Goal: Find specific page/section: Find specific page/section

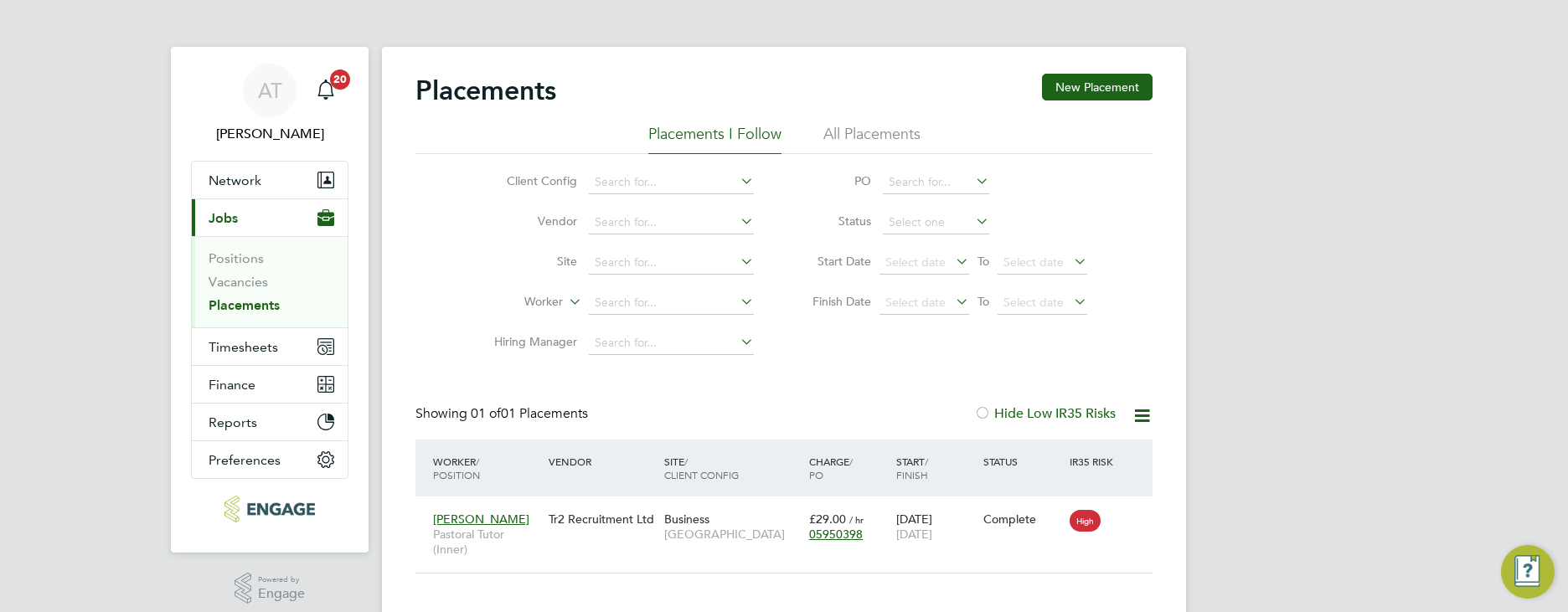
scroll to position [15, 79]
click at [241, 282] on link "Vacancies" at bounding box center [238, 282] width 60 height 15
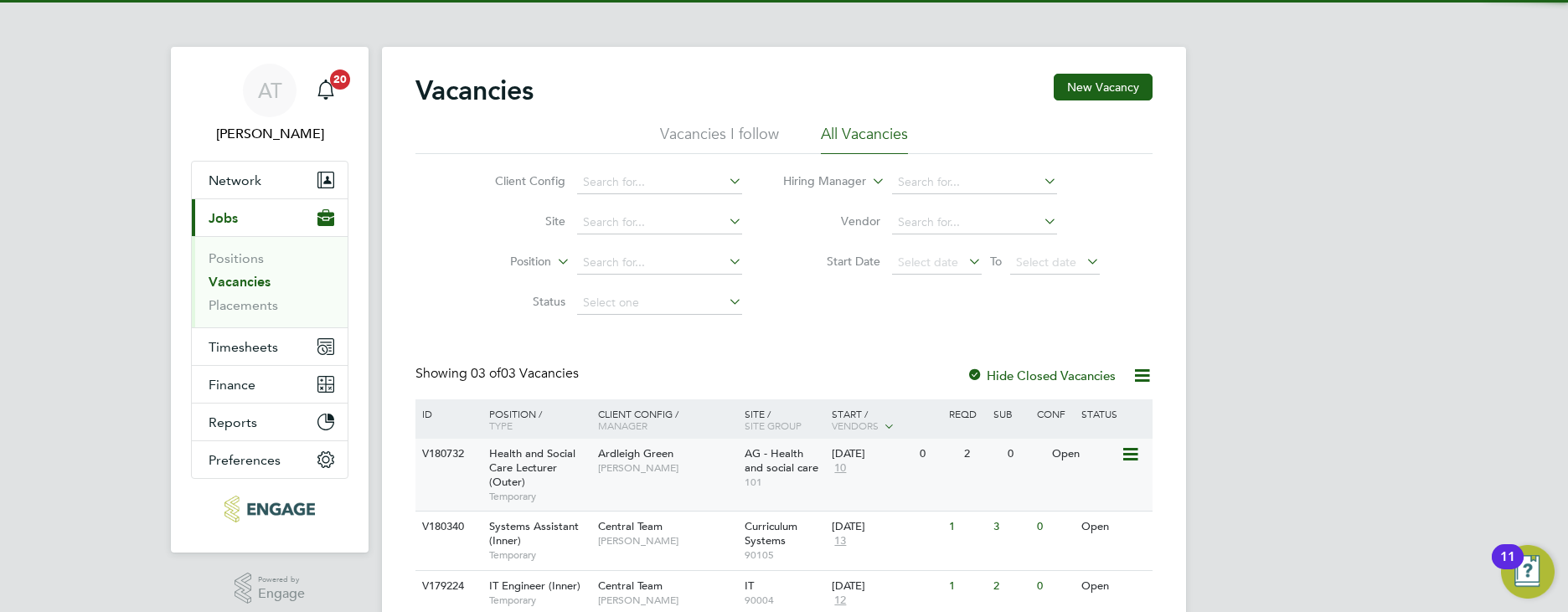
scroll to position [65, 0]
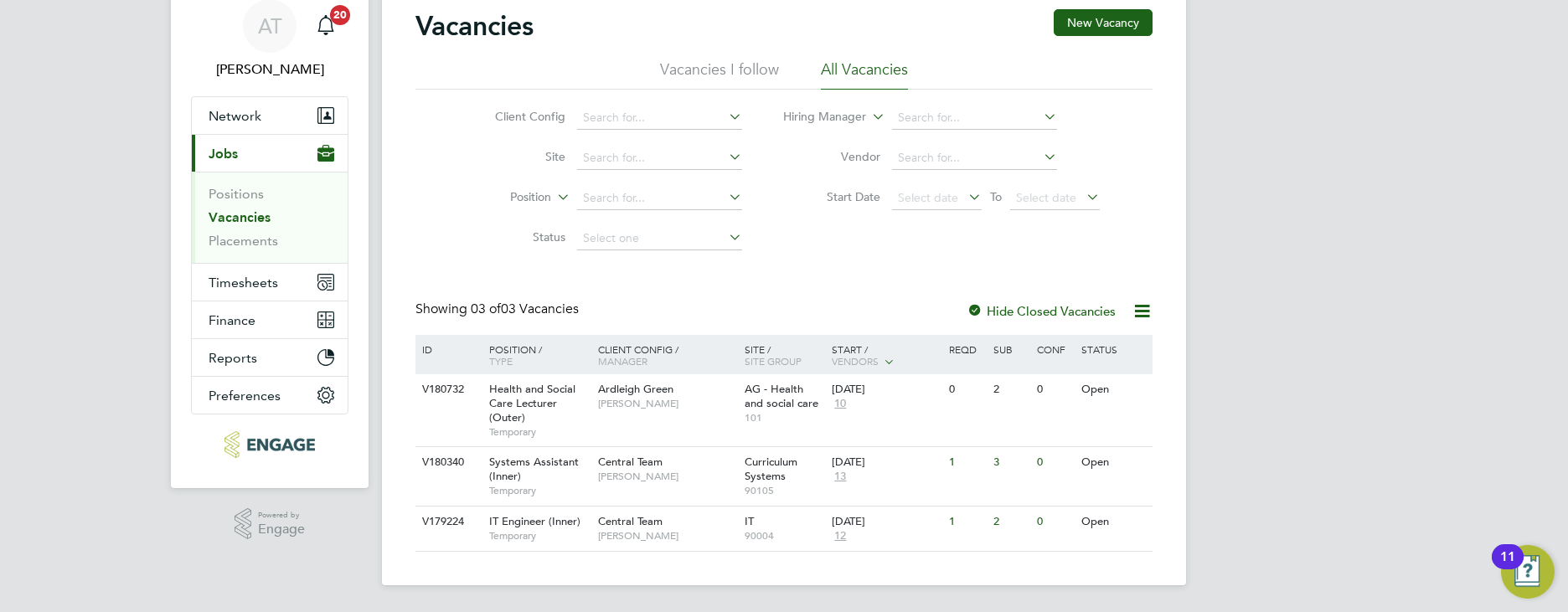
click at [231, 210] on link "Vacancies" at bounding box center [239, 217] width 62 height 15
click at [665, 413] on div "Ardleigh Green Roslyn O'Garro" at bounding box center [667, 396] width 147 height 43
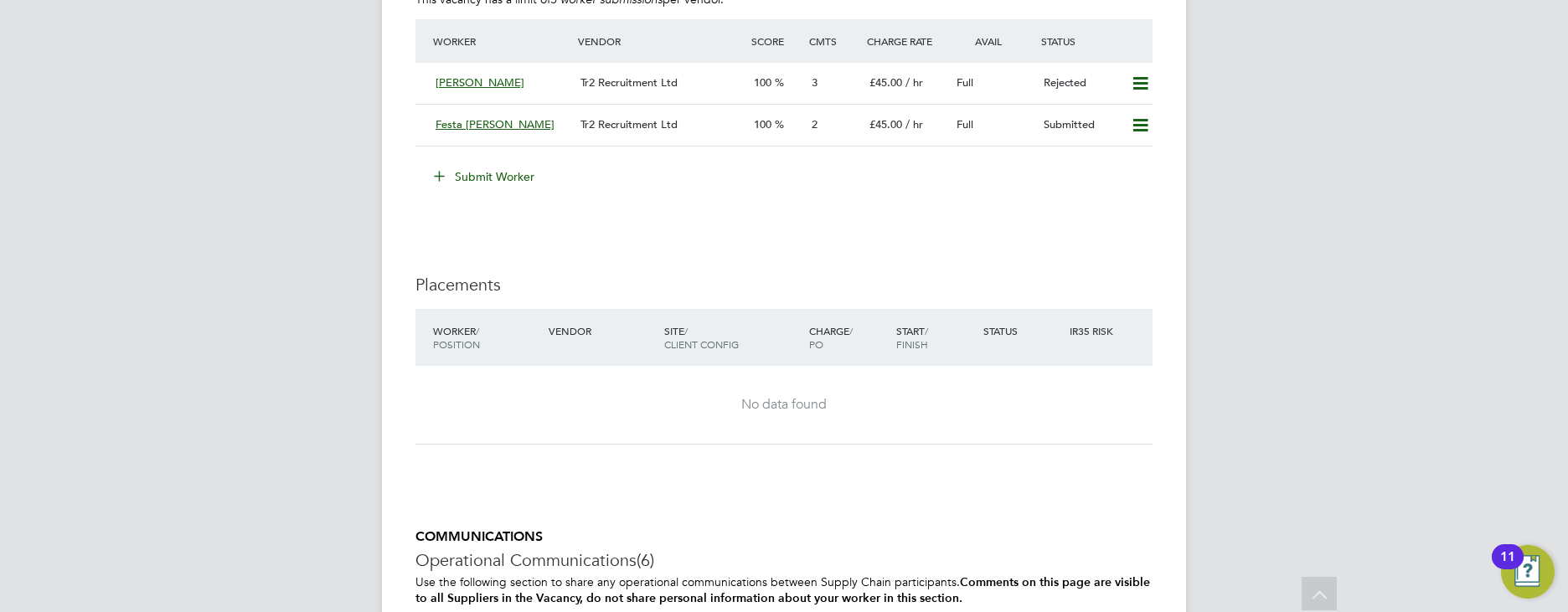
scroll to position [2769, 0]
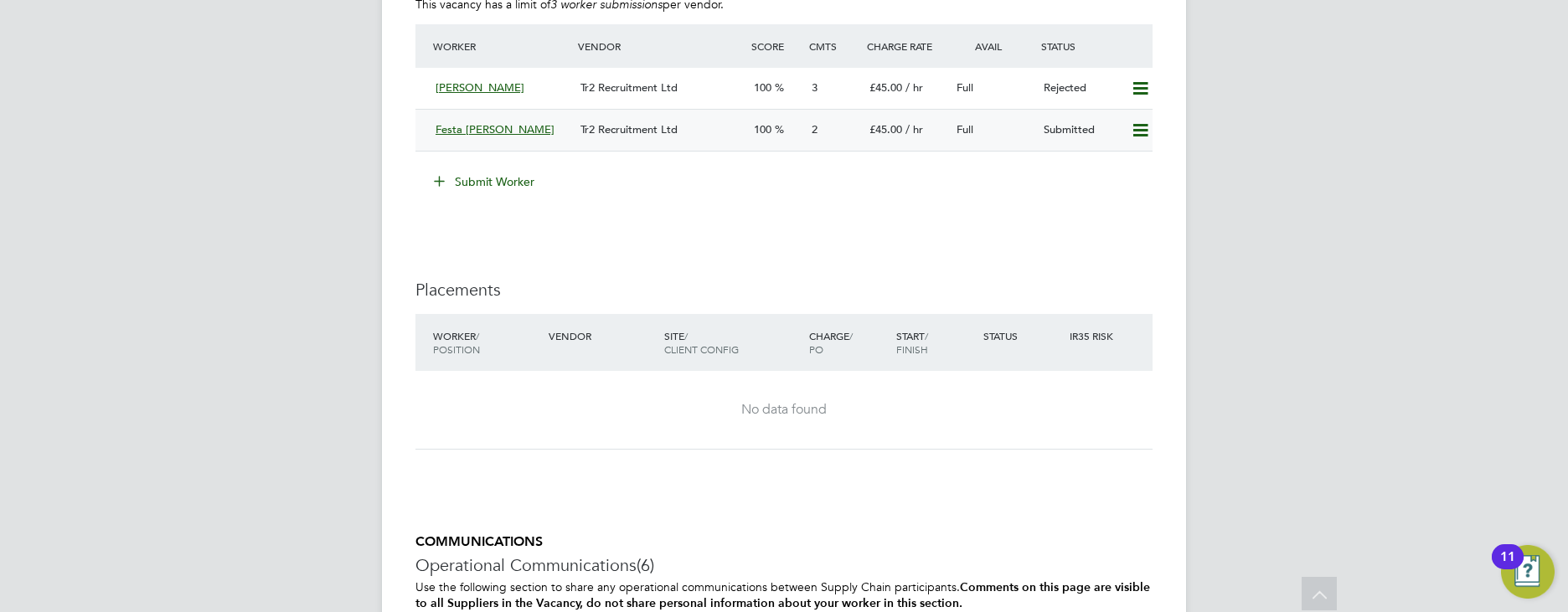
click at [1130, 137] on icon at bounding box center [1140, 130] width 21 height 14
click at [700, 131] on div "Tr2 Recruitment Ltd" at bounding box center [660, 130] width 174 height 28
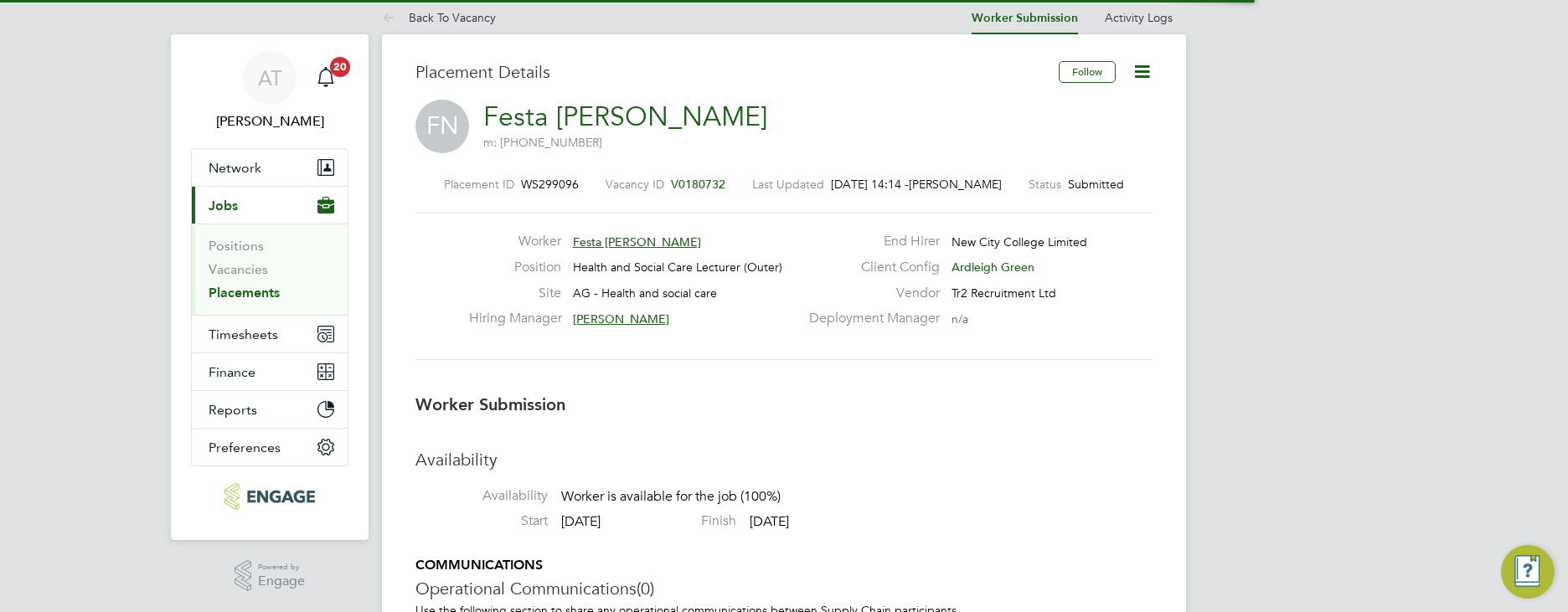
scroll to position [9, 9]
